Goal: Information Seeking & Learning: Learn about a topic

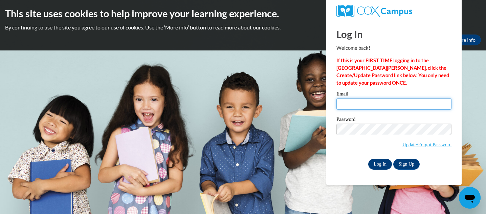
type input "[PERSON_NAME][EMAIL_ADDRESS][PERSON_NAME][DOMAIN_NAME]"
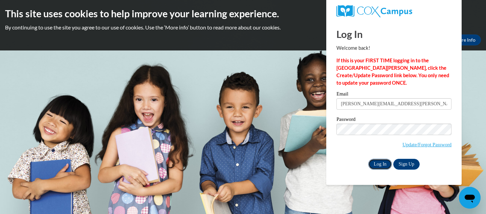
click at [383, 164] on input "Log In" at bounding box center [380, 164] width 24 height 11
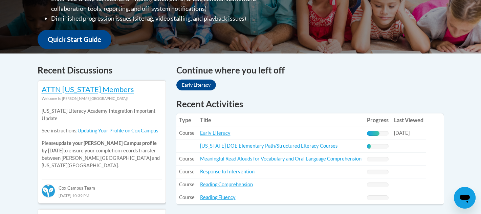
scroll to position [238, 0]
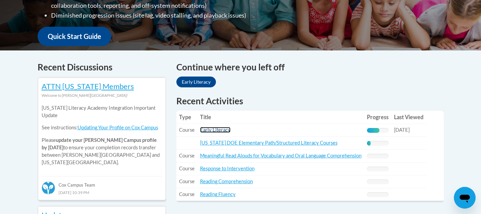
click at [221, 130] on link "Early Literacy" at bounding box center [215, 130] width 30 height 6
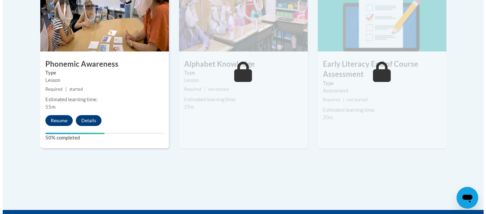
scroll to position [431, 0]
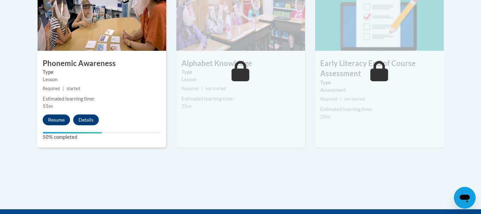
click at [53, 125] on div "4 Phonemic Awareness Type Lesson Required | started Estimated learning time: 55…" at bounding box center [102, 65] width 129 height 165
click at [58, 120] on button "Resume" at bounding box center [56, 119] width 27 height 11
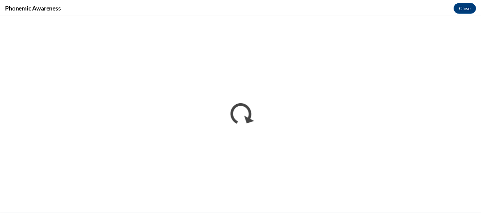
scroll to position [0, 0]
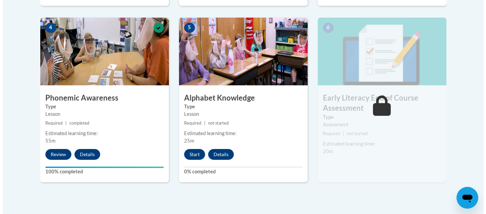
scroll to position [415, 0]
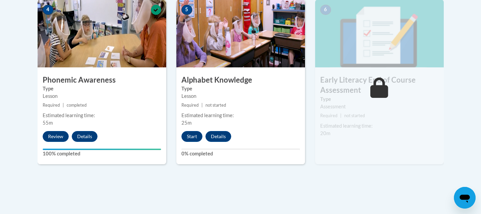
click at [336, 88] on h3 "Early Literacy End of Course Assessment" at bounding box center [379, 85] width 129 height 21
click at [189, 133] on button "Start" at bounding box center [192, 136] width 21 height 11
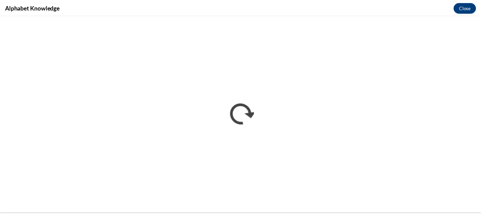
scroll to position [0, 0]
